Goal: Task Accomplishment & Management: Complete application form

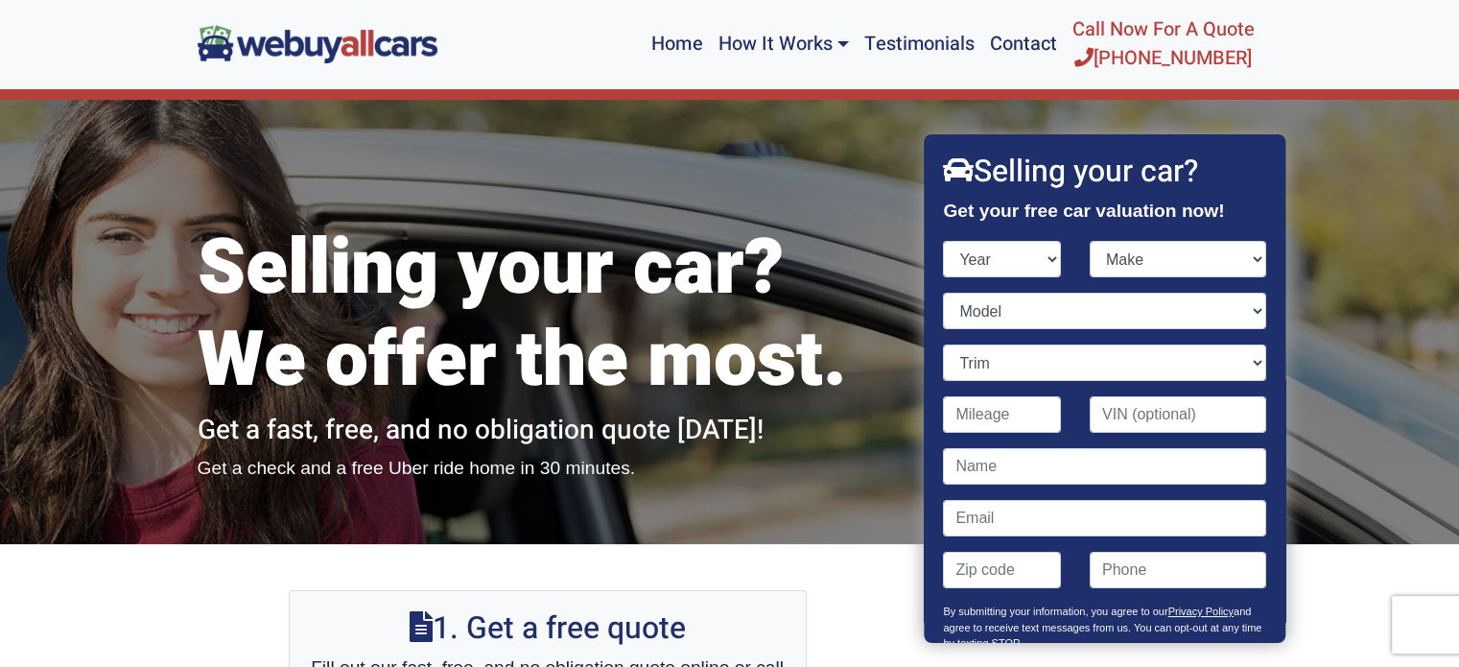
select select "2009"
click at [944, 241] on select "Year [DATE] 2025 2024 2023 2022 2021 2020 2019 2018 2017 2016 2015 2014 2013 20…" at bounding box center [1003, 259] width 118 height 36
click at [1248, 255] on select "Make Acura Aston [PERSON_NAME] Audi Bentley BMW Bugatti Buick Cadillac Chevrole…" at bounding box center [1178, 259] width 177 height 36
select select "Ford"
click at [1090, 241] on select "Make Acura Aston [PERSON_NAME] Audi Bentley BMW Bugatti Buick Cadillac Chevrole…" at bounding box center [1178, 259] width 177 height 36
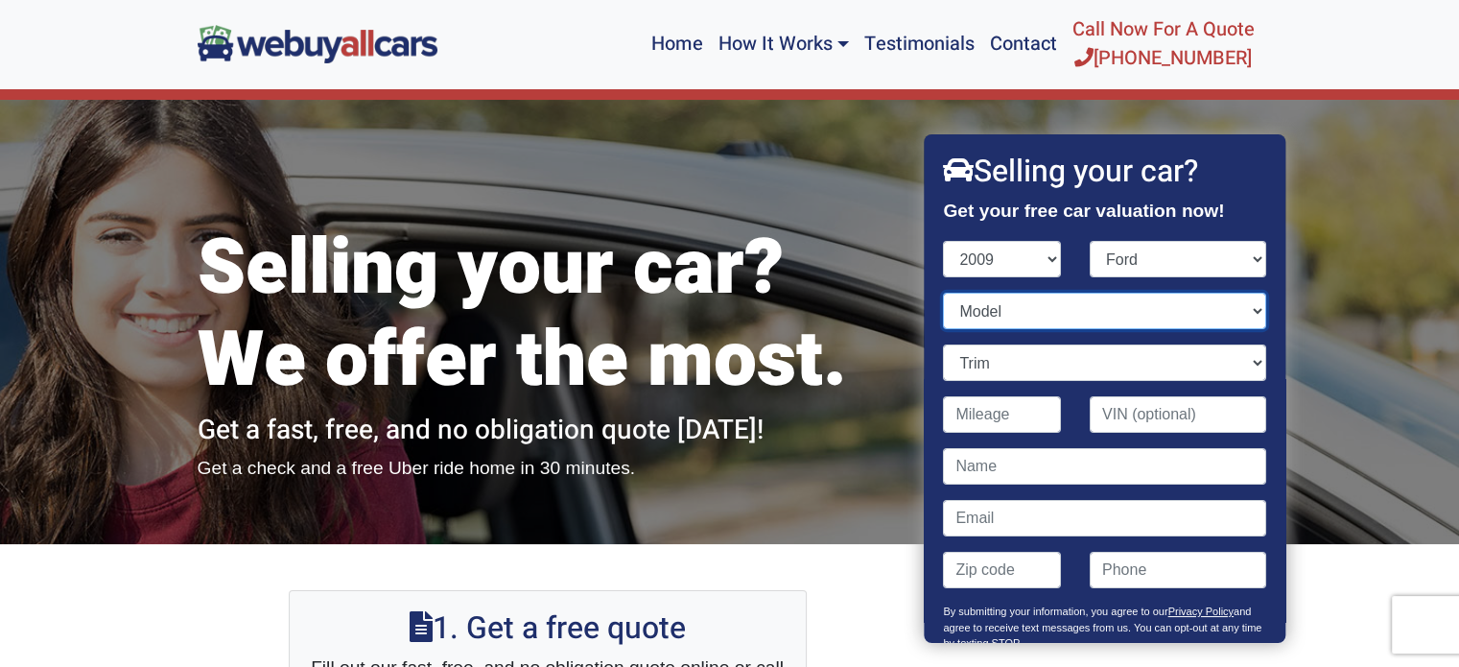
click at [1242, 310] on select "Model Crown Victoria Econoline Cargo Econoline Wagon Edge Escape Escape Hybrid …" at bounding box center [1105, 311] width 322 height 36
select select "F-150"
click at [944, 293] on select "Model Crown Victoria Econoline Cargo Econoline Wagon Edge Escape Escape Hybrid …" at bounding box center [1105, 311] width 322 height 36
click at [1243, 362] on select "Trim FX4 4dr SuperCab (Extended Cab) 4WD Flareside 6.5 ft. SB (5.4L 8cyl) FX4 4…" at bounding box center [1105, 362] width 322 height 36
click at [1012, 415] on input "Contact form" at bounding box center [1003, 414] width 118 height 36
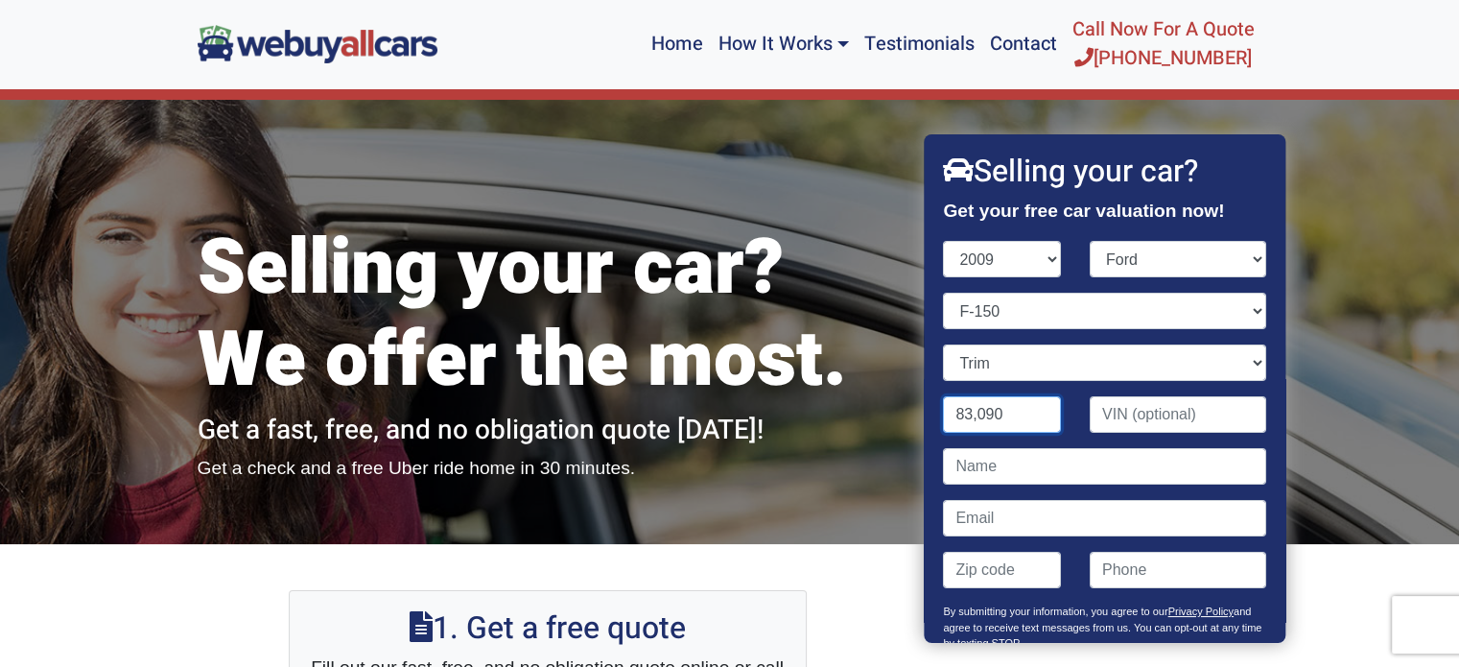
type input "83,090"
click at [1011, 478] on input "Contact form" at bounding box center [1105, 466] width 322 height 36
type input "[PERSON_NAME]"
type input "08049"
type input "6096053786"
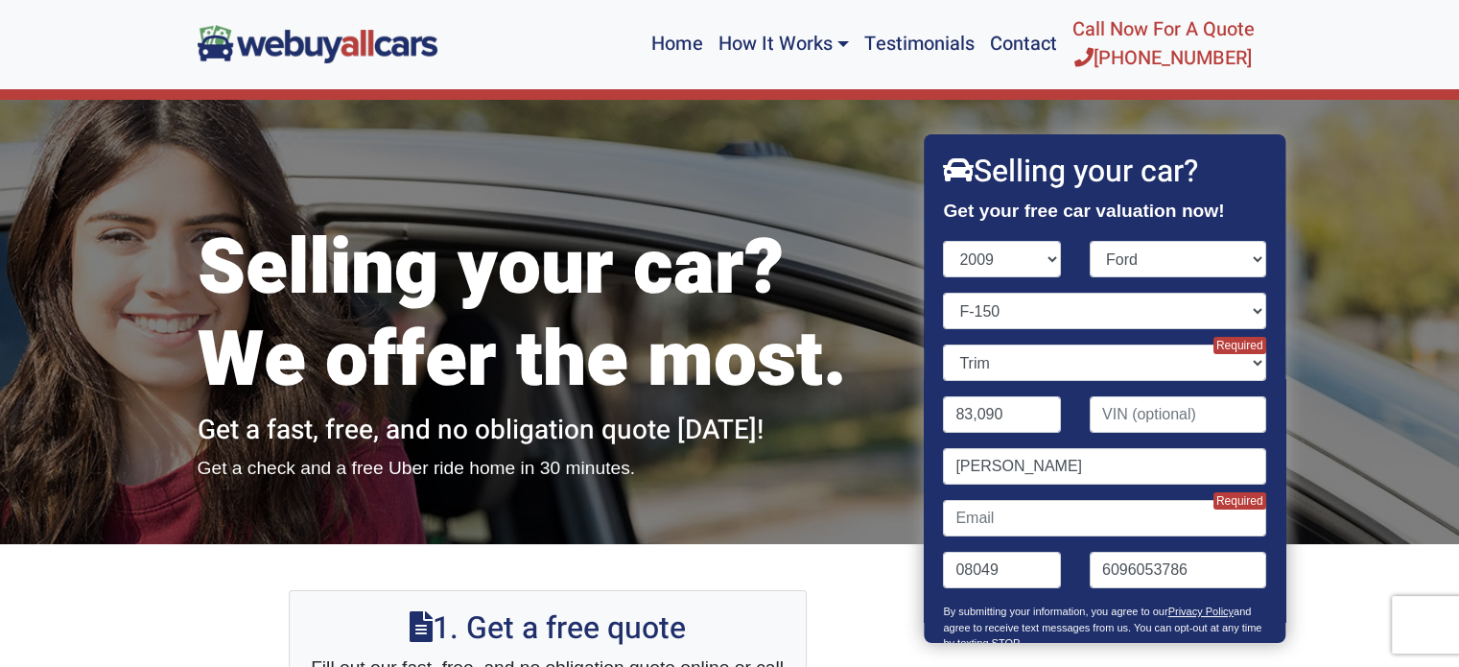
click at [1216, 431] on input "Contact form" at bounding box center [1178, 414] width 177 height 36
click at [1148, 521] on input "Contact form" at bounding box center [1105, 518] width 322 height 36
type input "G"
type input "[EMAIL_ADDRESS][DOMAIN_NAME][PERSON_NAME]"
click at [1247, 357] on select "Trim FX4 4dr SuperCab (Extended Cab) 4WD Flareside 6.5 ft. SB (5.4L 8cyl) FX4 4…" at bounding box center [1105, 362] width 322 height 36
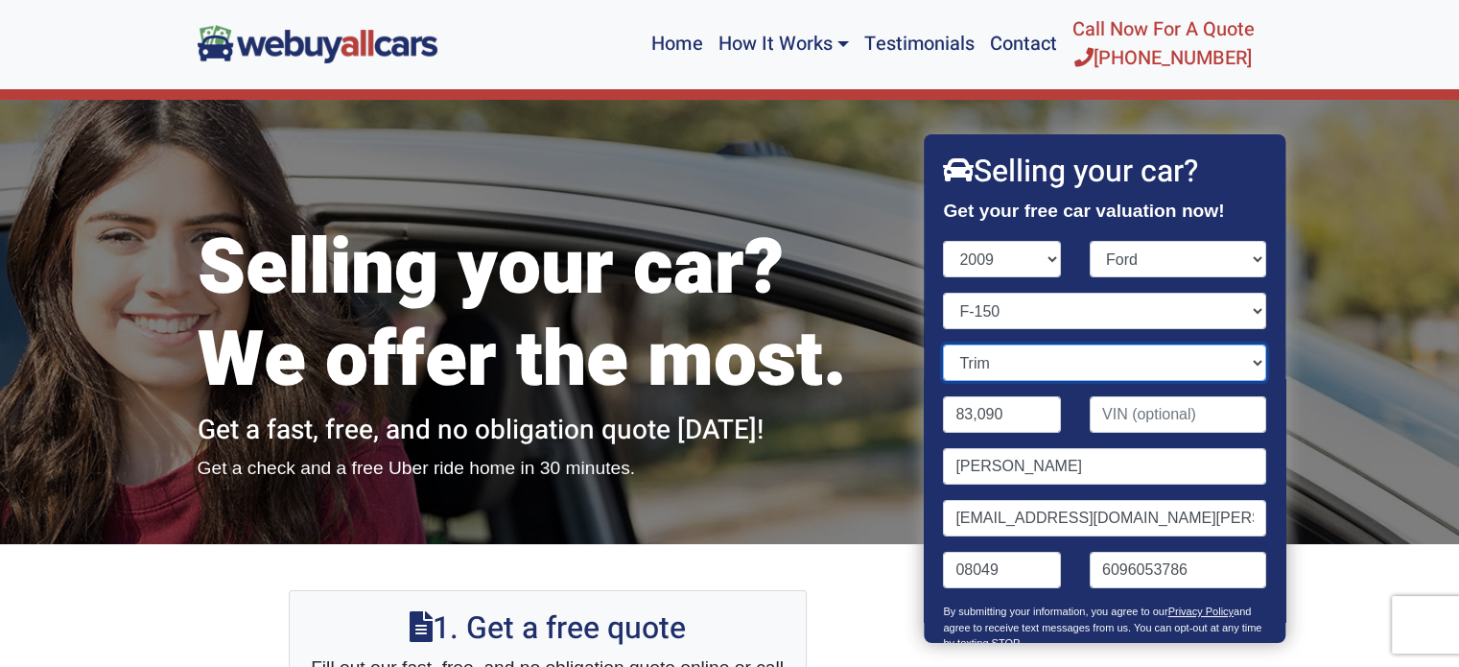
select select "FX4 4dr SuperCrew (Crew Cab) 4WD Styleside 5.5 ft. SB (5.4L 8cyl)"
click at [944, 344] on select "Trim FX4 4dr SuperCab (Extended Cab) 4WD Flareside 6.5 ft. SB (5.4L 8cyl) FX4 4…" at bounding box center [1105, 362] width 322 height 36
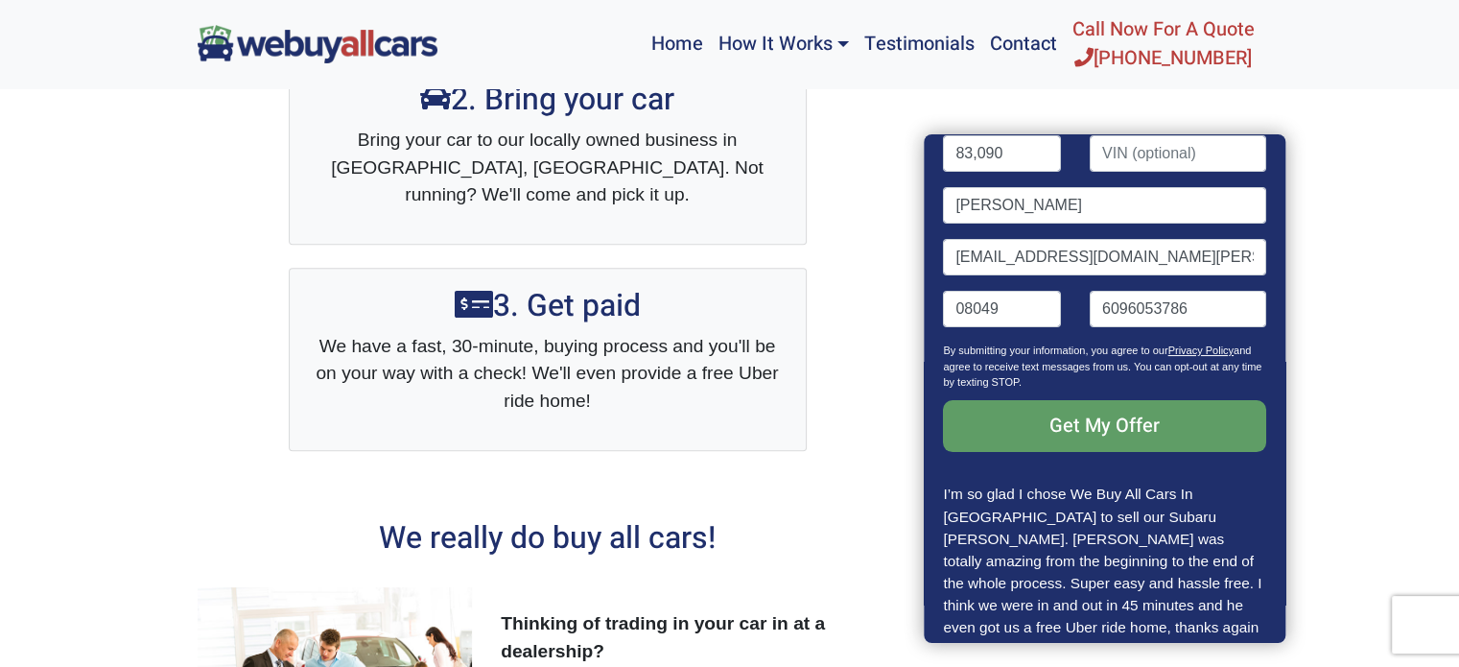
scroll to position [306, 0]
